Goal: Transaction & Acquisition: Purchase product/service

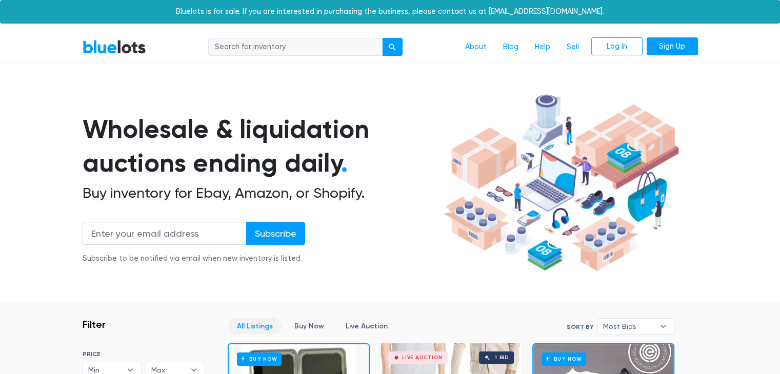
click at [322, 43] on input "search" at bounding box center [295, 47] width 174 height 18
type input "b"
type input "a bathing ape"
click at [382, 38] on button "submit" at bounding box center [392, 47] width 20 height 18
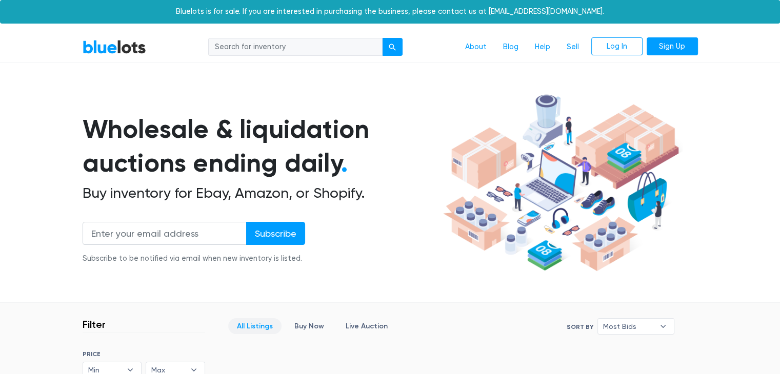
click at [271, 52] on input "search" at bounding box center [295, 47] width 174 height 18
type input "nike"
click at [382, 38] on button "submit" at bounding box center [392, 47] width 20 height 18
click at [279, 48] on input "search" at bounding box center [295, 47] width 174 height 18
type input "graphic tees"
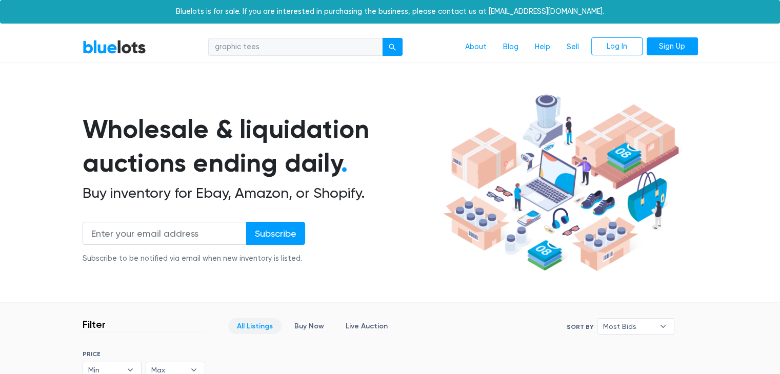
click at [382, 38] on button "submit" at bounding box center [392, 47] width 20 height 18
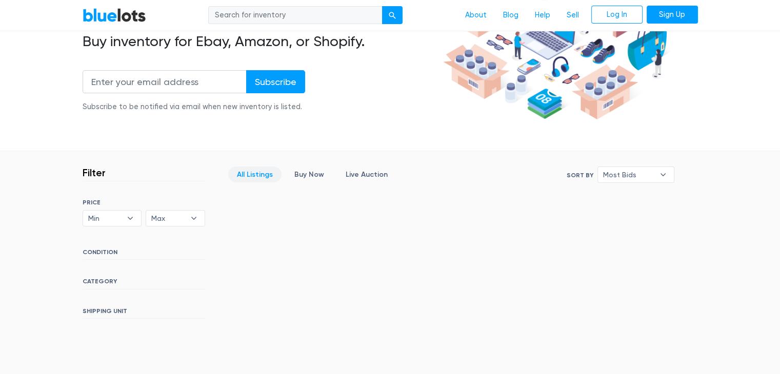
scroll to position [138, 0]
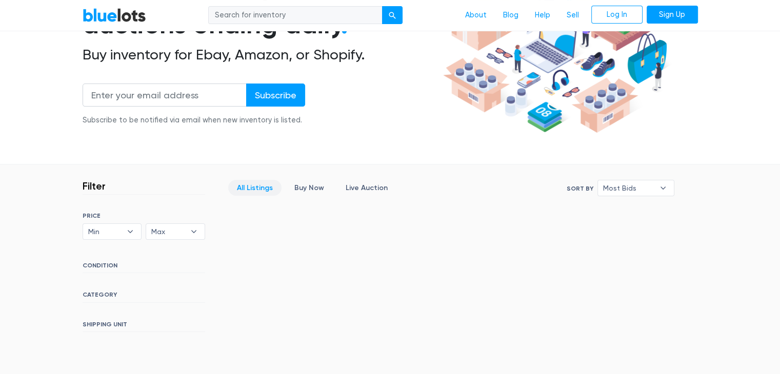
click at [216, 126] on div "Wholesale & liquidation auctions ending daily . Buy inventory for Ebay, Amazon,…" at bounding box center [261, 56] width 357 height 164
click at [321, 15] on input "search" at bounding box center [295, 15] width 174 height 18
type input "jeans"
click at [382, 6] on button "submit" at bounding box center [392, 15] width 20 height 18
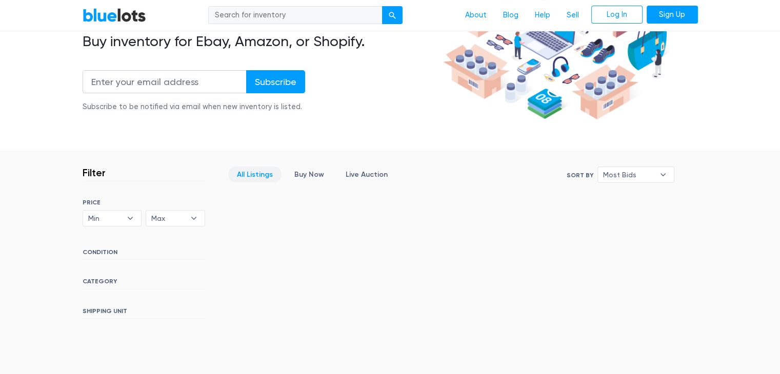
scroll to position [152, 0]
click at [126, 222] on b "▾" at bounding box center [130, 217] width 22 height 15
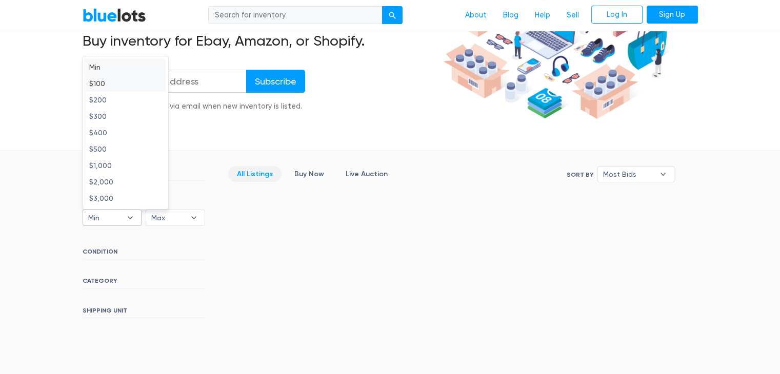
click at [116, 86] on li "$100" at bounding box center [126, 83] width 80 height 16
select select "10000"
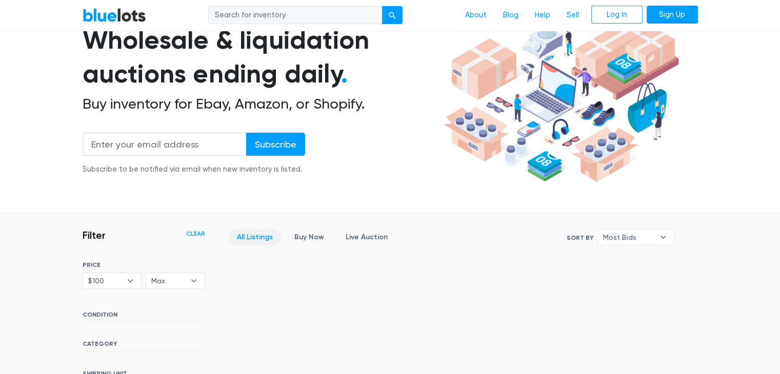
scroll to position [89, 0]
